Goal: Information Seeking & Learning: Learn about a topic

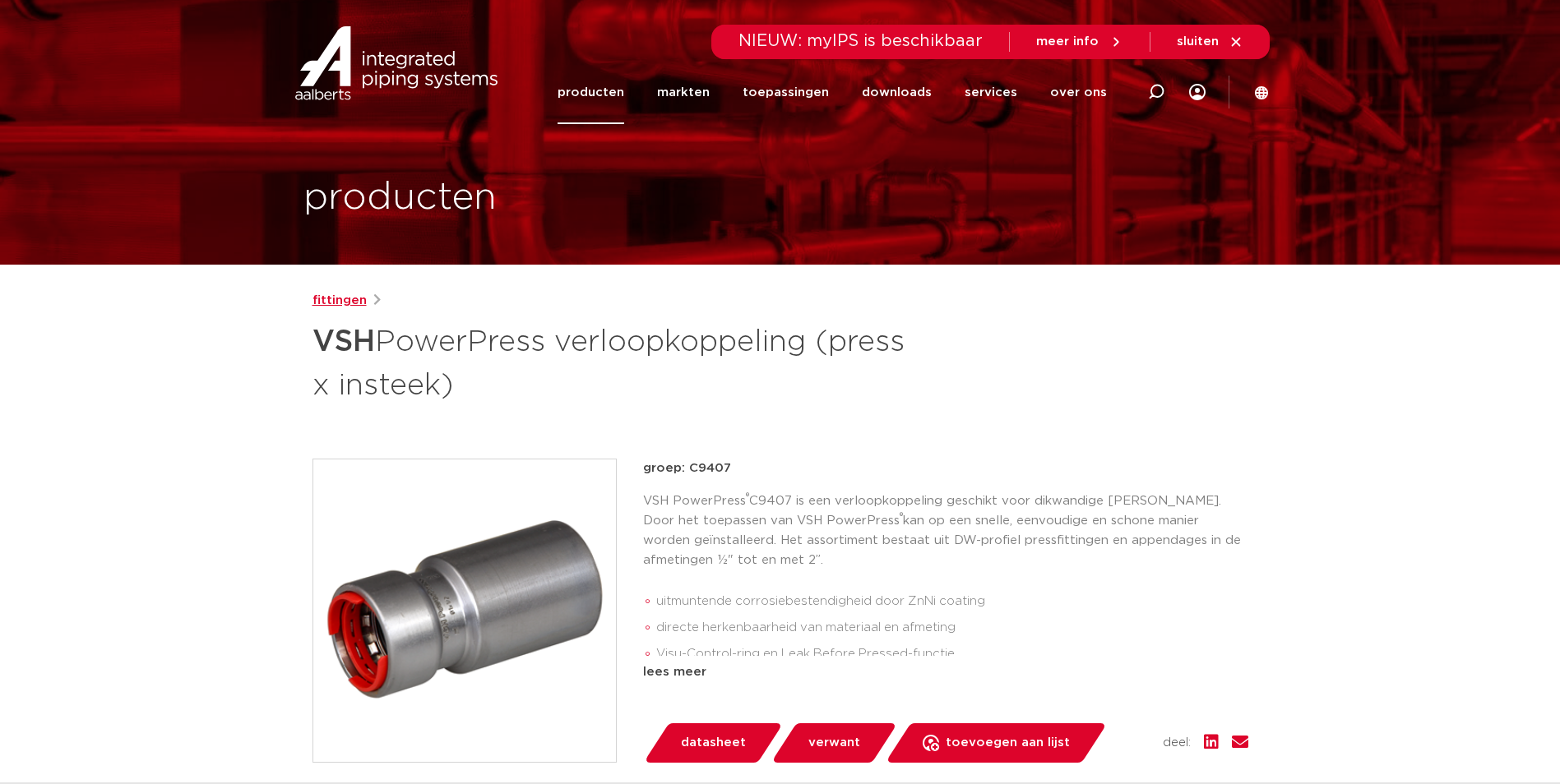
click at [338, 297] on link "fittingen" at bounding box center [339, 300] width 54 height 20
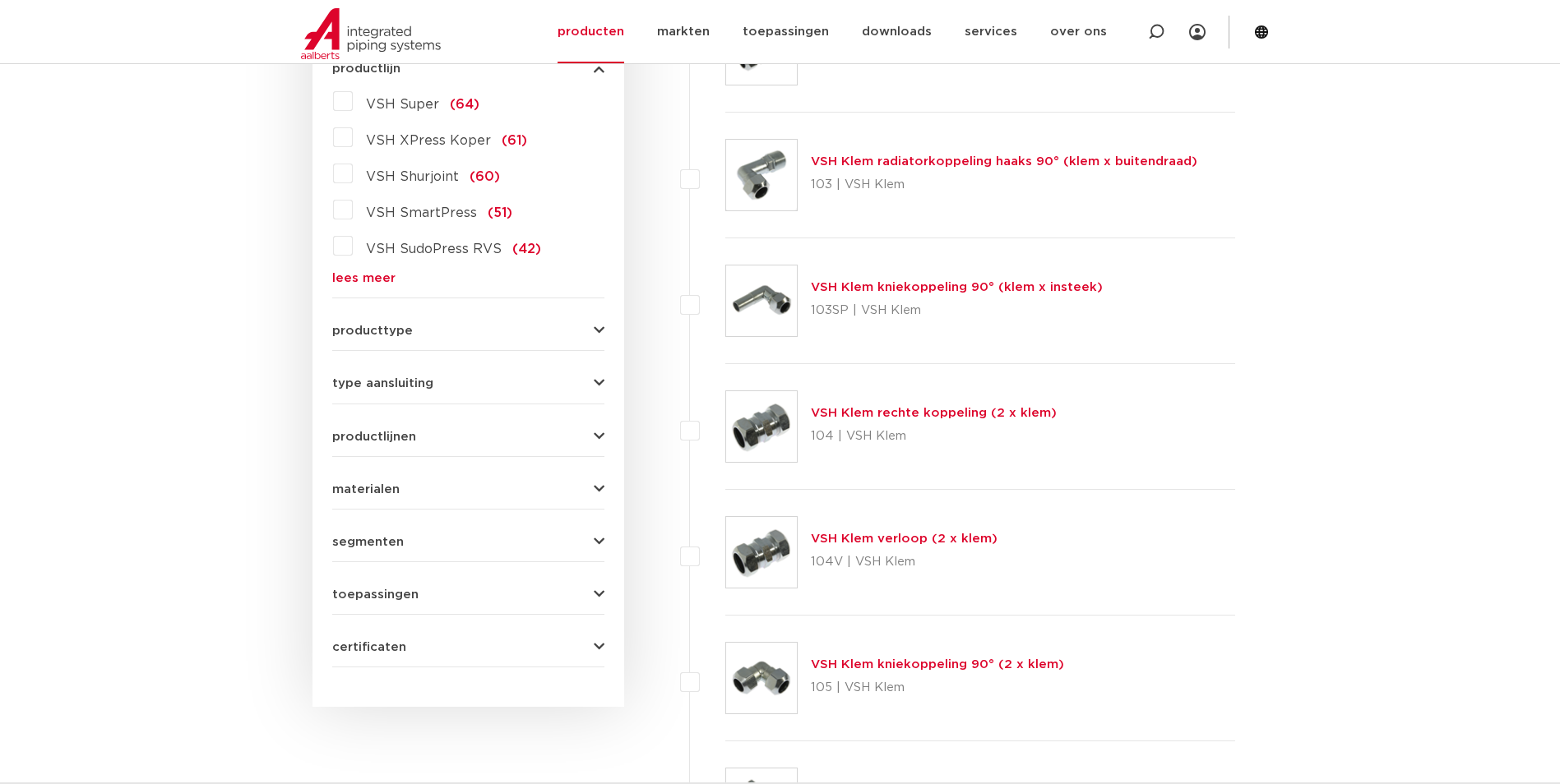
scroll to position [329, 0]
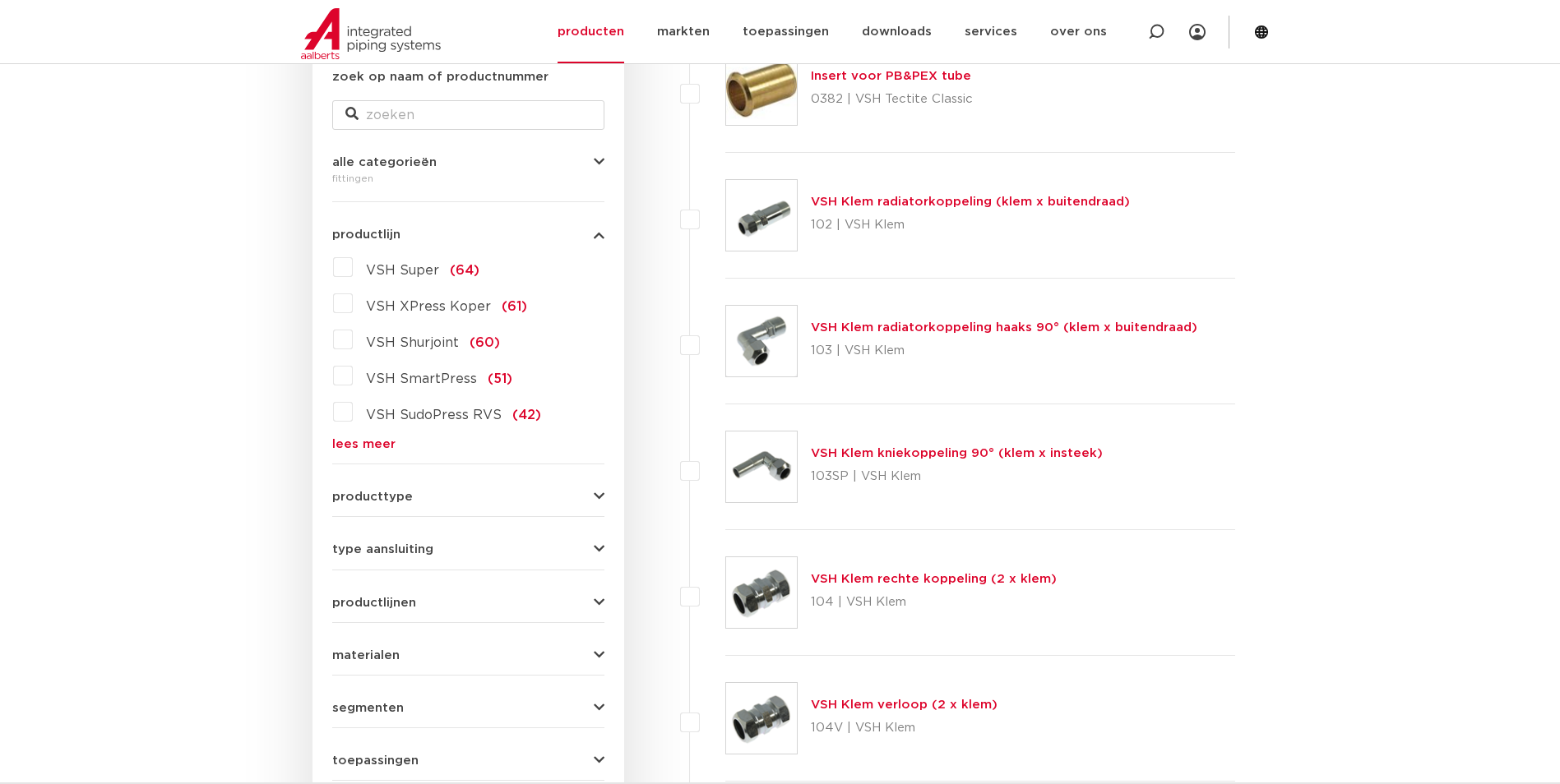
click at [365, 451] on form "zoek op naam of productnummer alle categorieën fittingen fittingen afsluiters b…" at bounding box center [468, 450] width 272 height 766
click at [362, 438] on link "lees meer" at bounding box center [468, 444] width 272 height 12
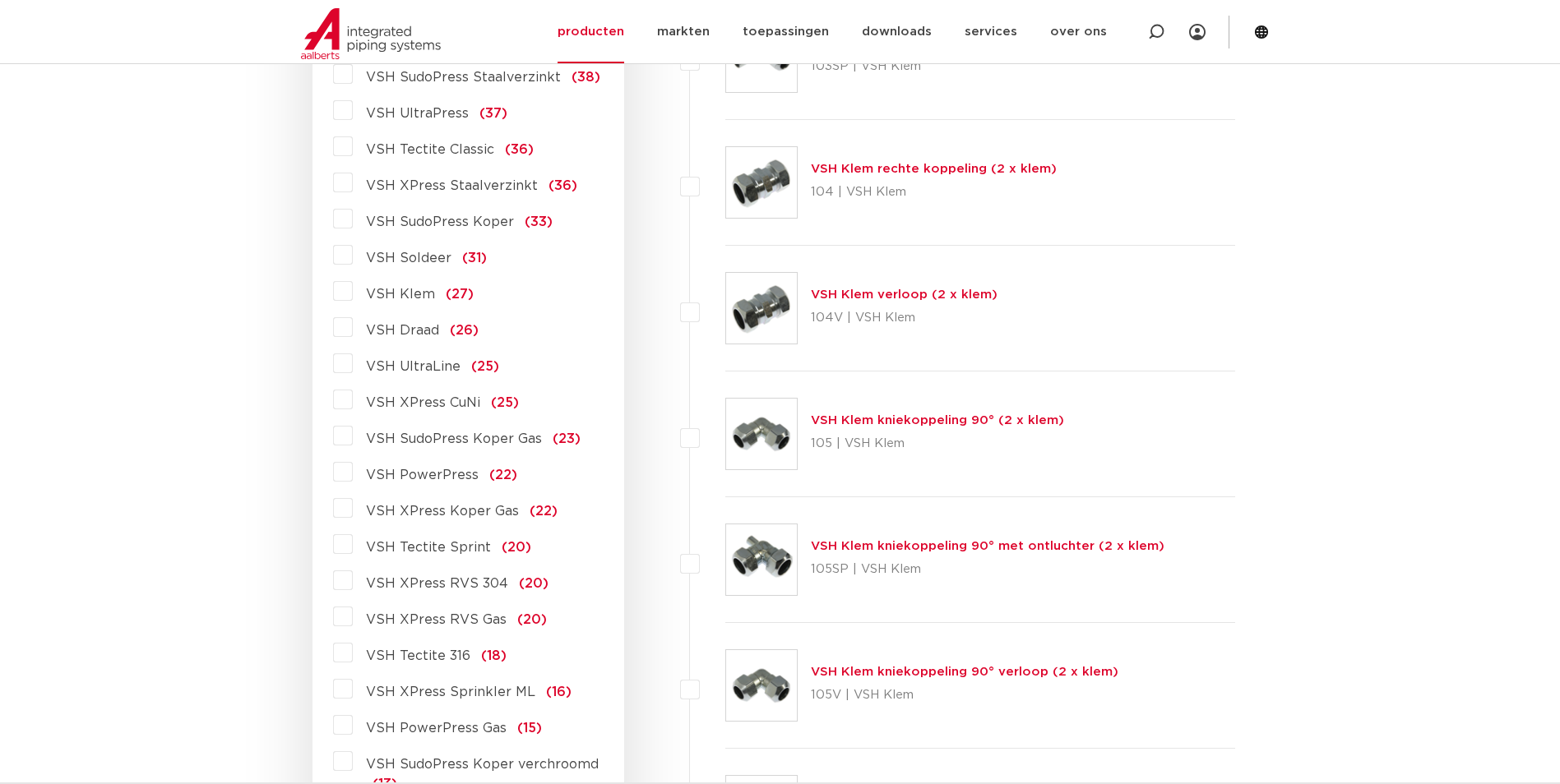
scroll to position [739, 0]
click at [353, 468] on label "VSH PowerPress (22)" at bounding box center [434, 471] width 164 height 27
click at [0, 0] on input "VSH PowerPress (22)" at bounding box center [0, 0] width 0 height 0
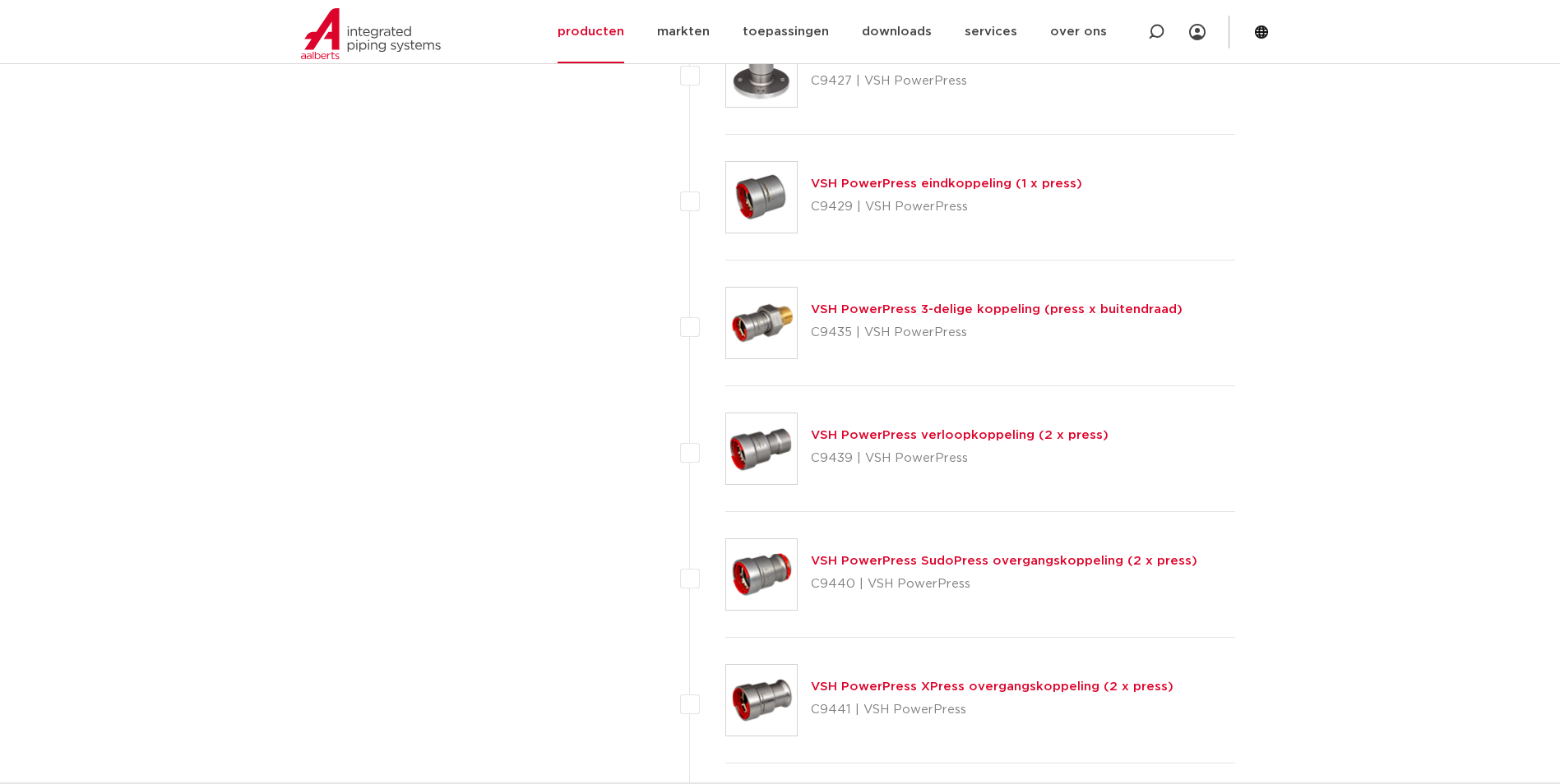
scroll to position [1973, 0]
